Goal: Task Accomplishment & Management: Use online tool/utility

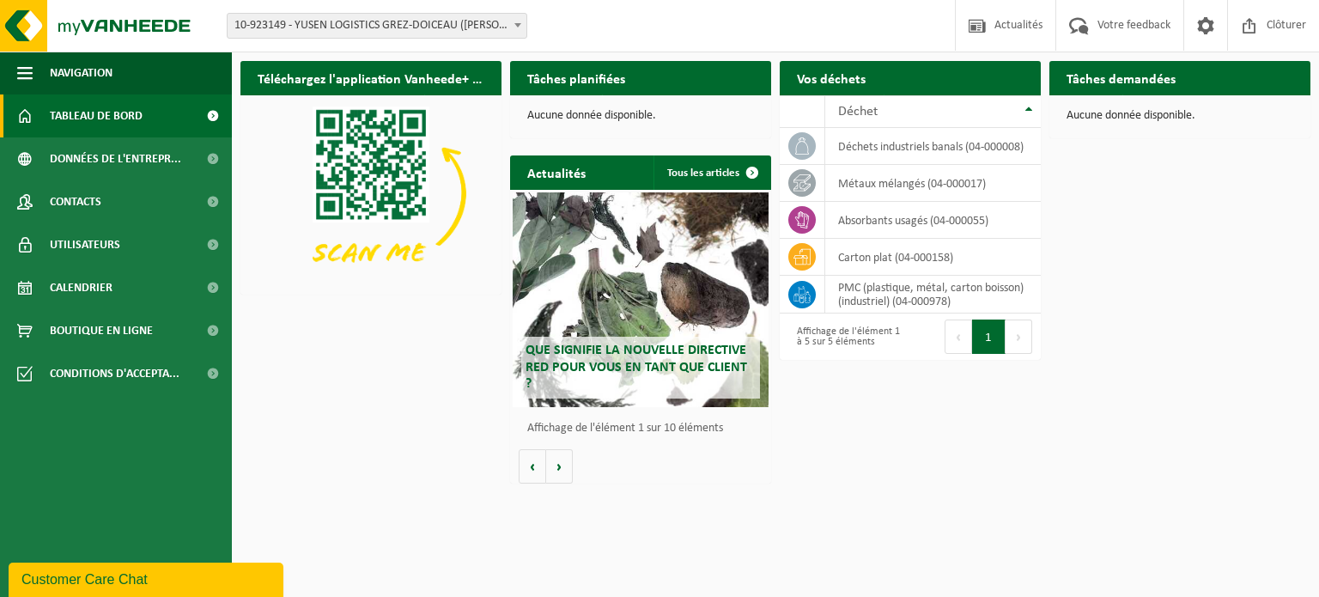
click at [516, 25] on b at bounding box center [517, 25] width 7 height 4
click at [392, 346] on div "Téléchargez l'application Vanheede+ maintenant! Cachez Tâches planifiées Consul…" at bounding box center [775, 272] width 1078 height 440
click at [91, 289] on span "Calendrier" at bounding box center [81, 287] width 63 height 43
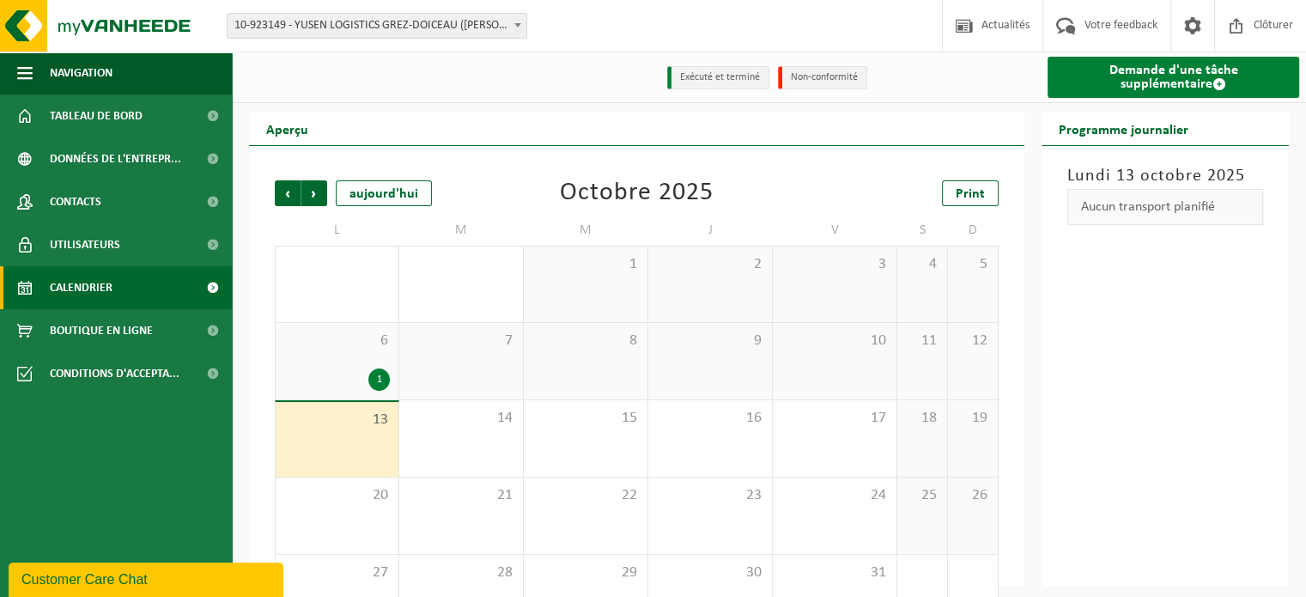
click at [1212, 81] on span at bounding box center [1219, 84] width 14 height 14
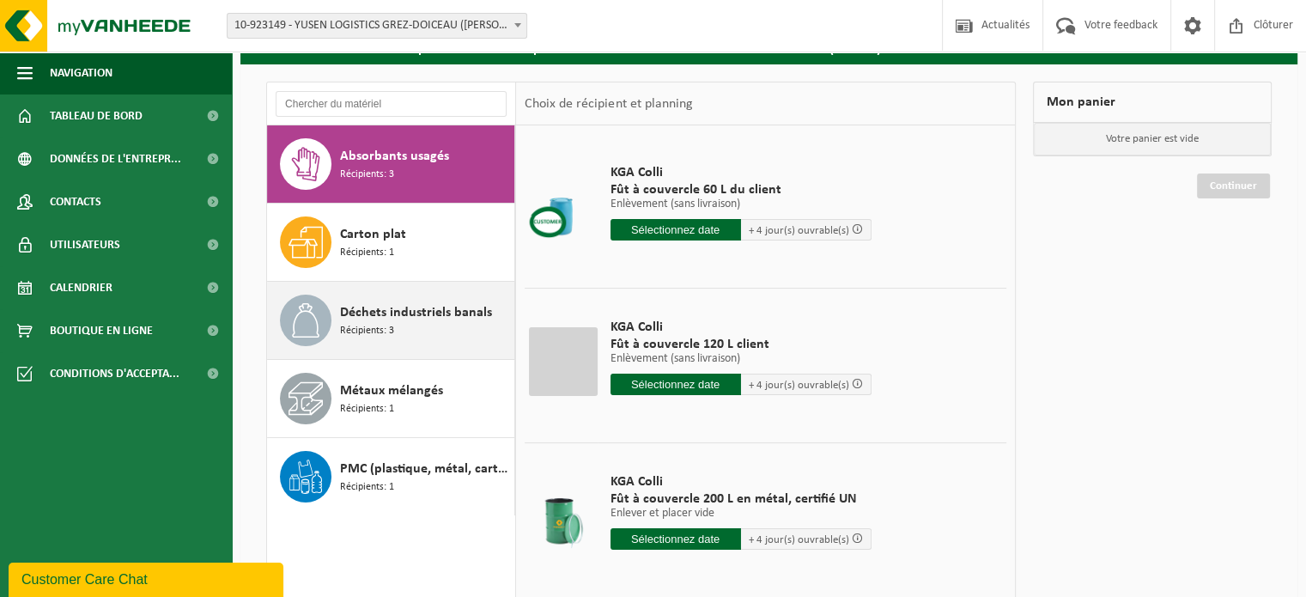
scroll to position [172, 0]
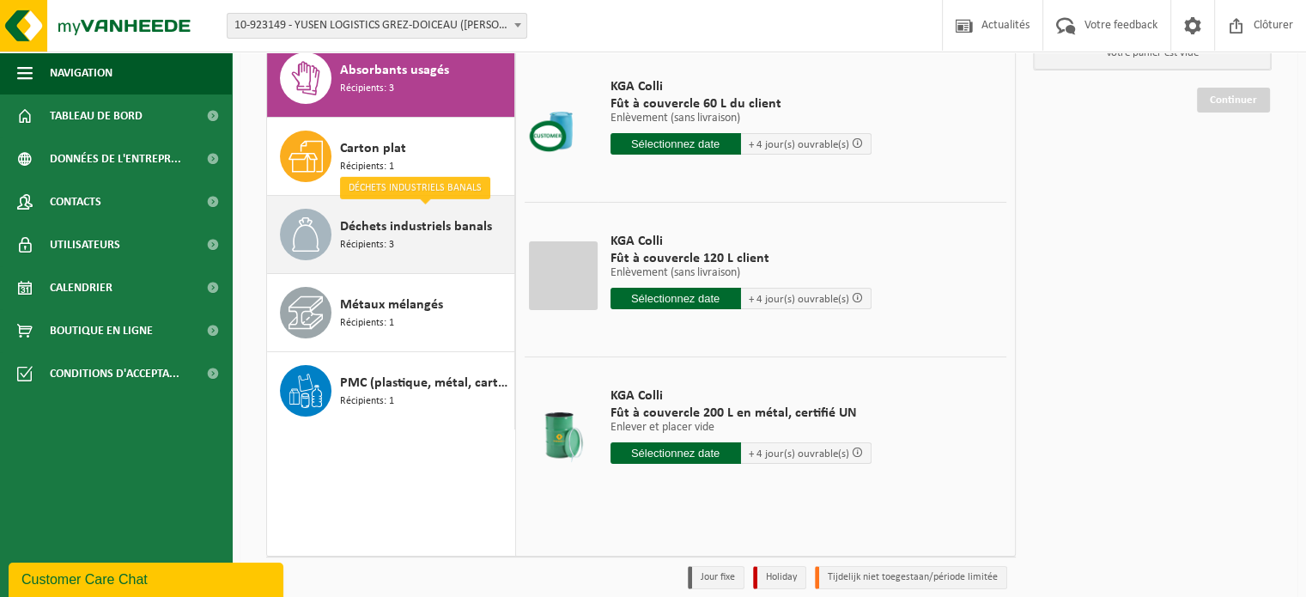
click at [395, 240] on div "Déchets industriels banals Récipients: 3" at bounding box center [425, 235] width 170 height 52
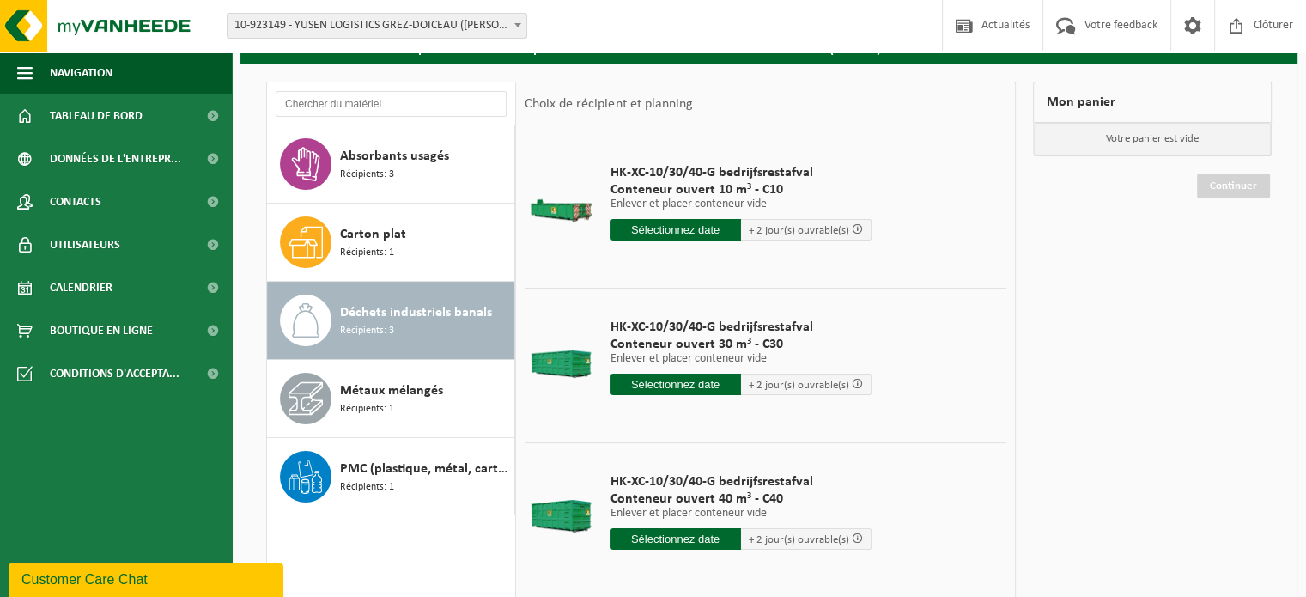
scroll to position [0, 0]
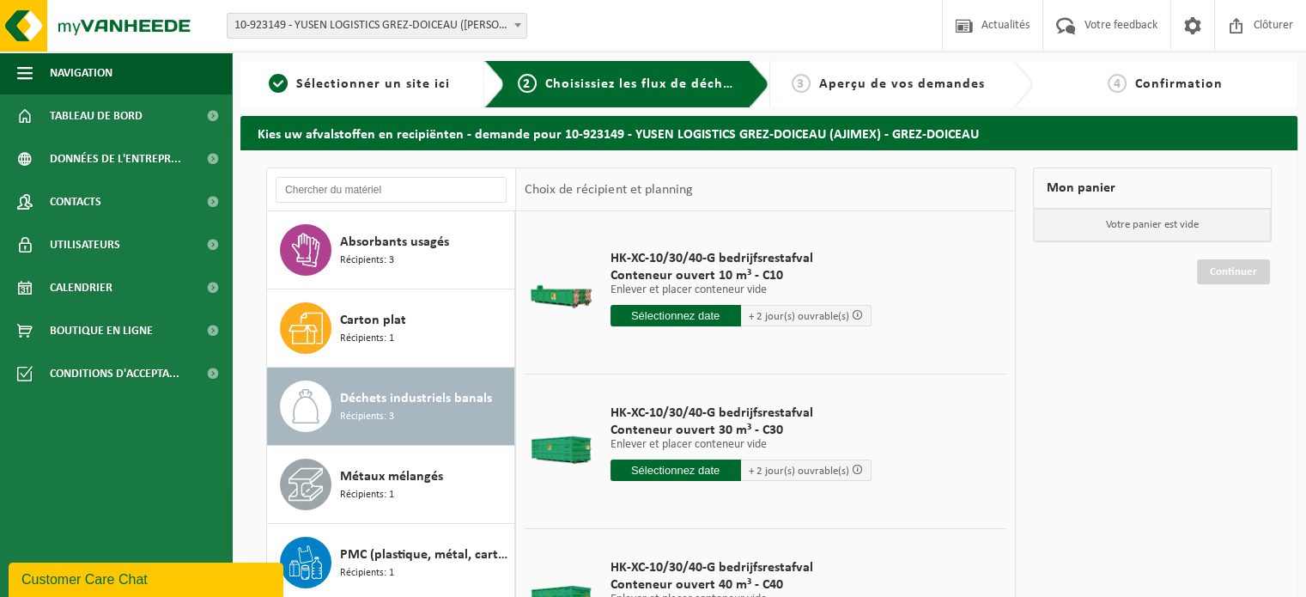
click at [853, 85] on span "Aperçu de vos demandes" at bounding box center [902, 84] width 166 height 14
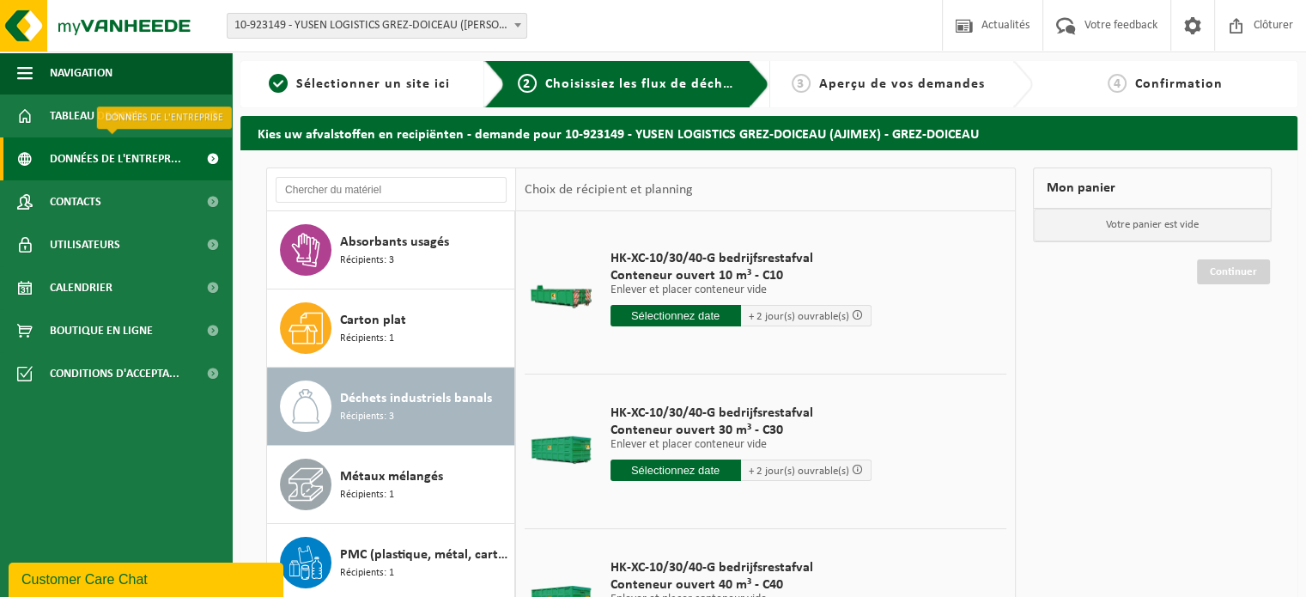
click at [122, 164] on span "Données de l'entrepr..." at bounding box center [115, 158] width 131 height 43
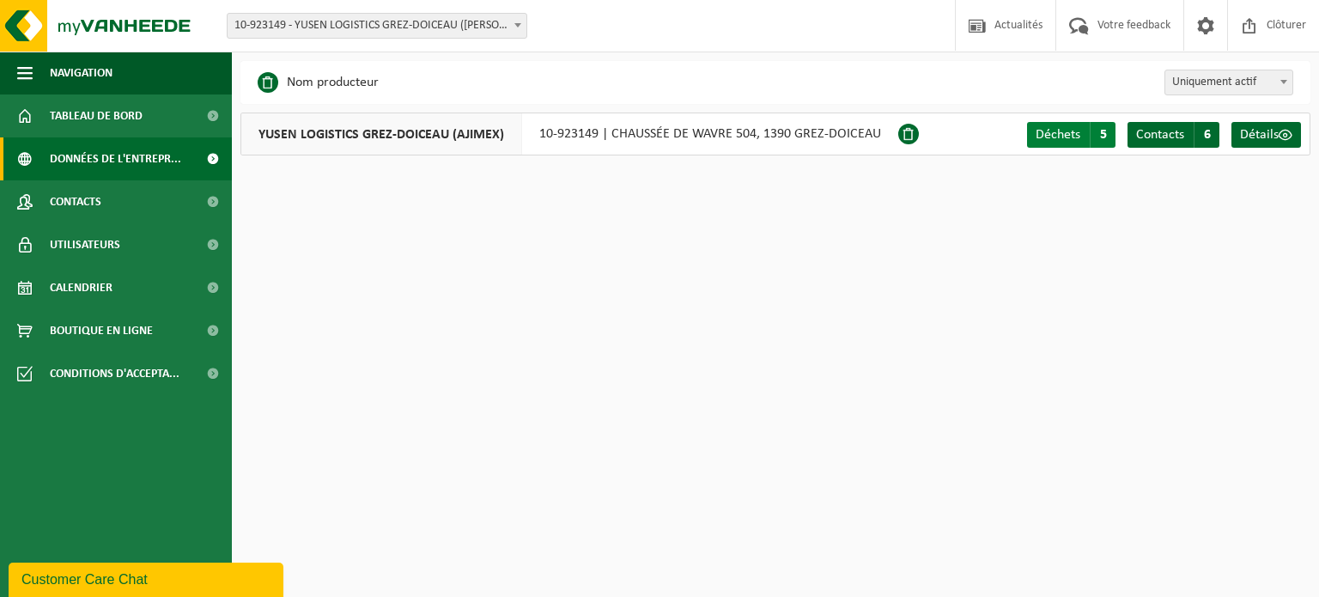
click at [1070, 133] on span "Déchets" at bounding box center [1057, 135] width 45 height 14
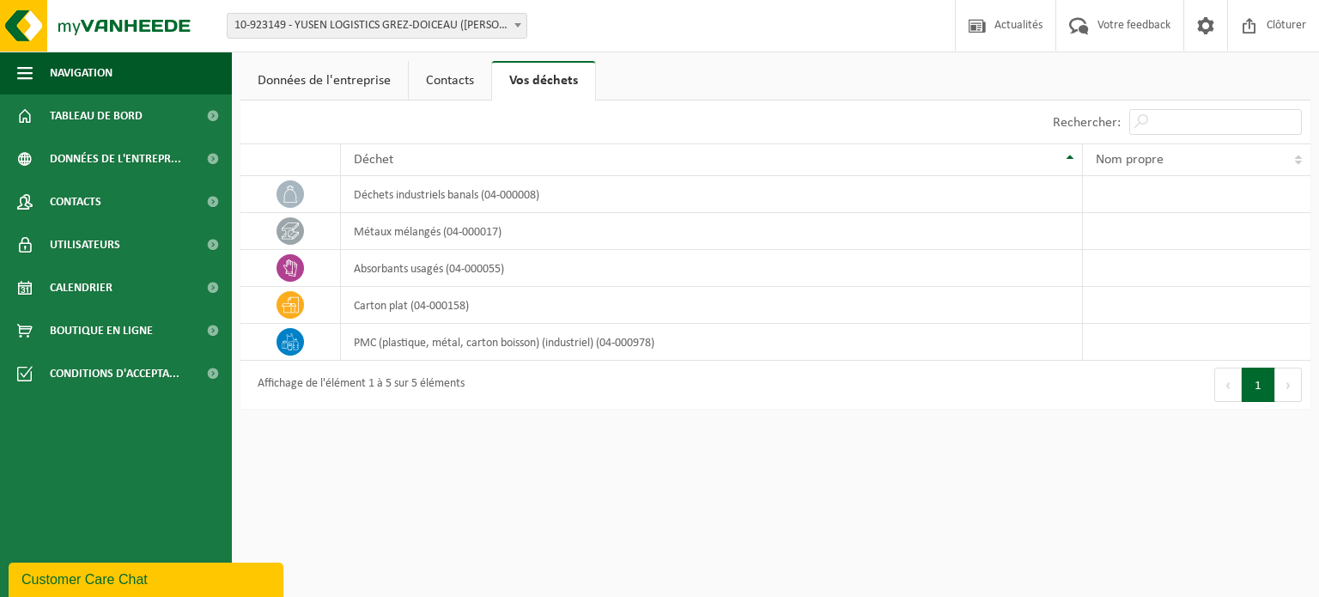
click at [446, 81] on link "Contacts" at bounding box center [450, 80] width 82 height 39
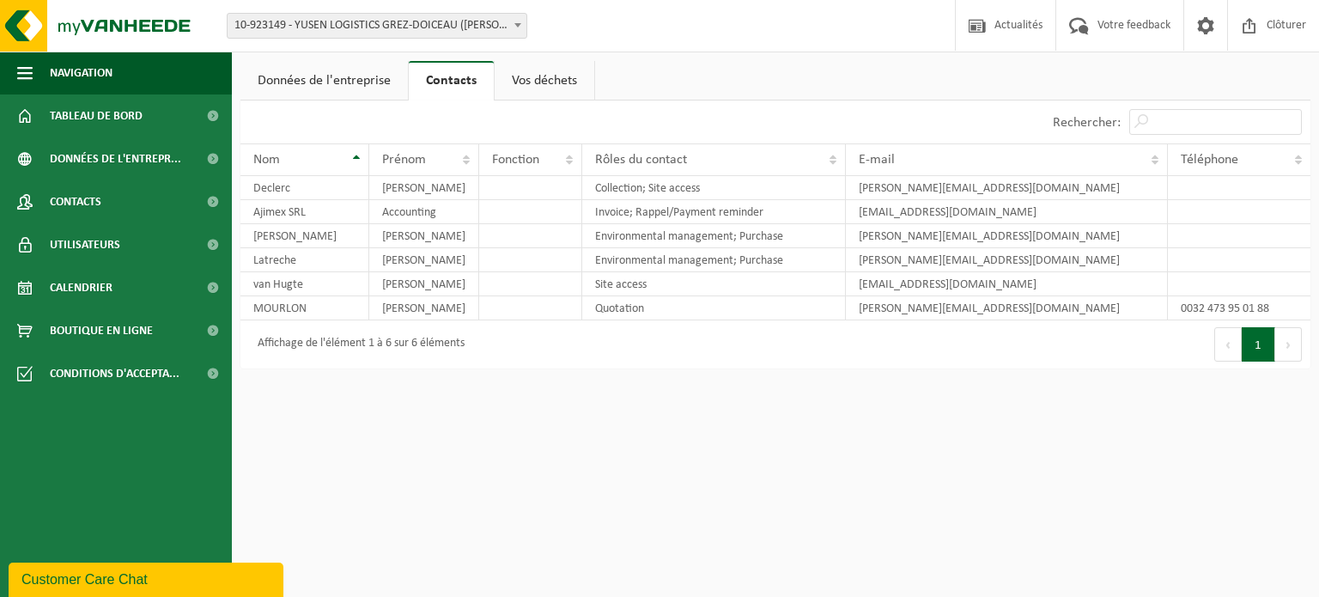
click at [329, 85] on link "Données de l'entreprise" at bounding box center [323, 80] width 167 height 39
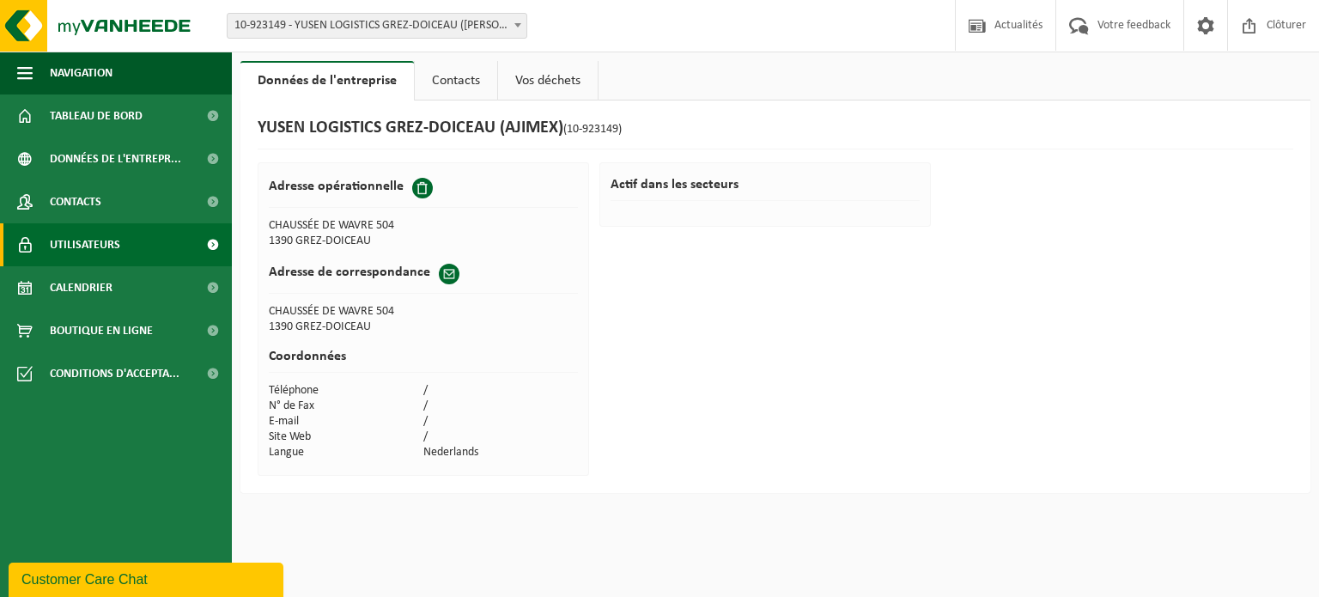
click at [86, 245] on span "Utilisateurs" at bounding box center [85, 244] width 70 height 43
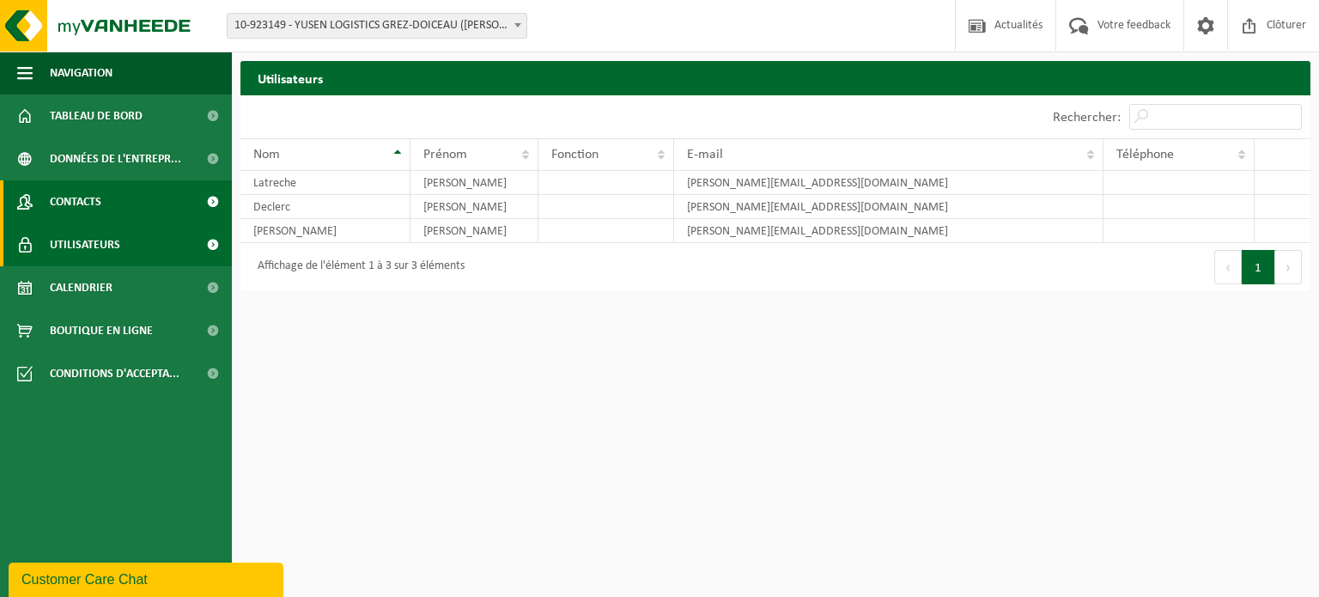
click at [100, 198] on span "Contacts" at bounding box center [76, 201] width 52 height 43
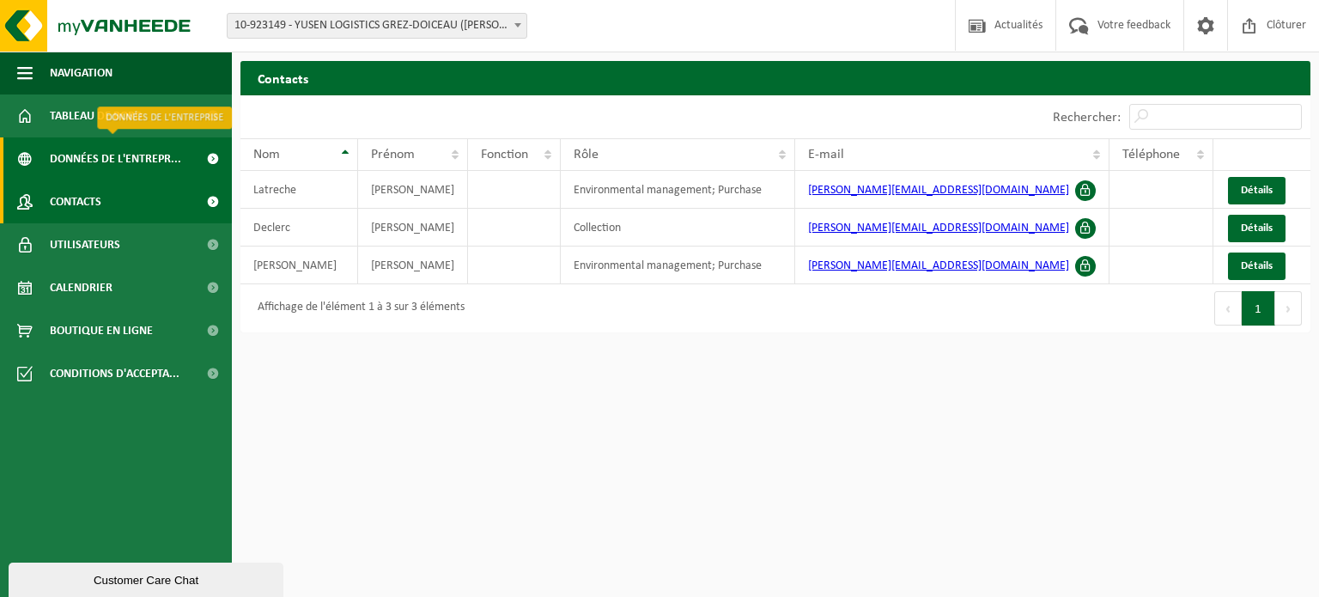
click at [141, 153] on span "Données de l'entrepr..." at bounding box center [115, 158] width 131 height 43
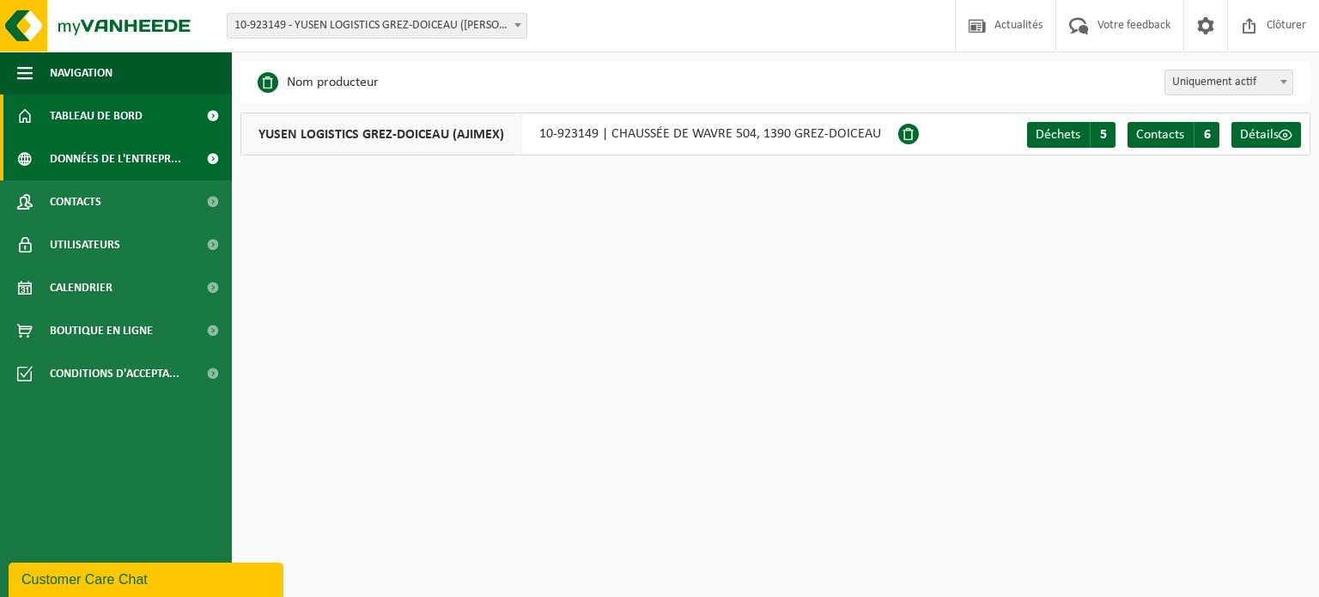
click at [121, 121] on span "Tableau de bord" at bounding box center [96, 115] width 93 height 43
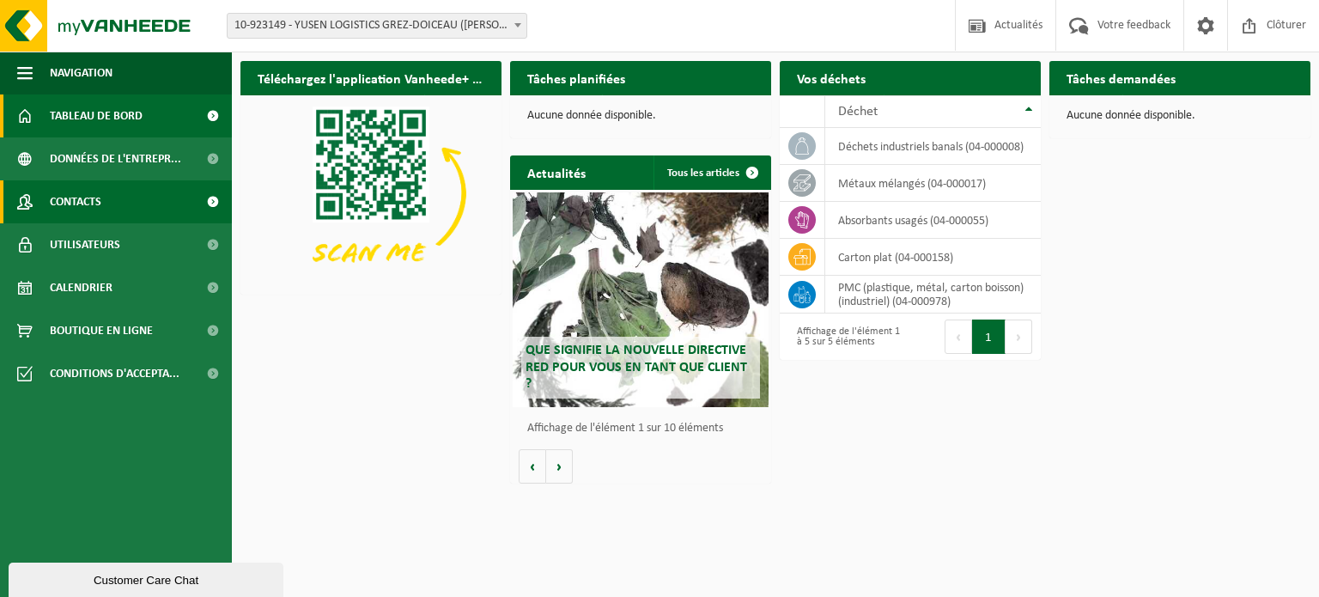
click at [101, 206] on span "Contacts" at bounding box center [76, 201] width 52 height 43
